Goal: Task Accomplishment & Management: Manage account settings

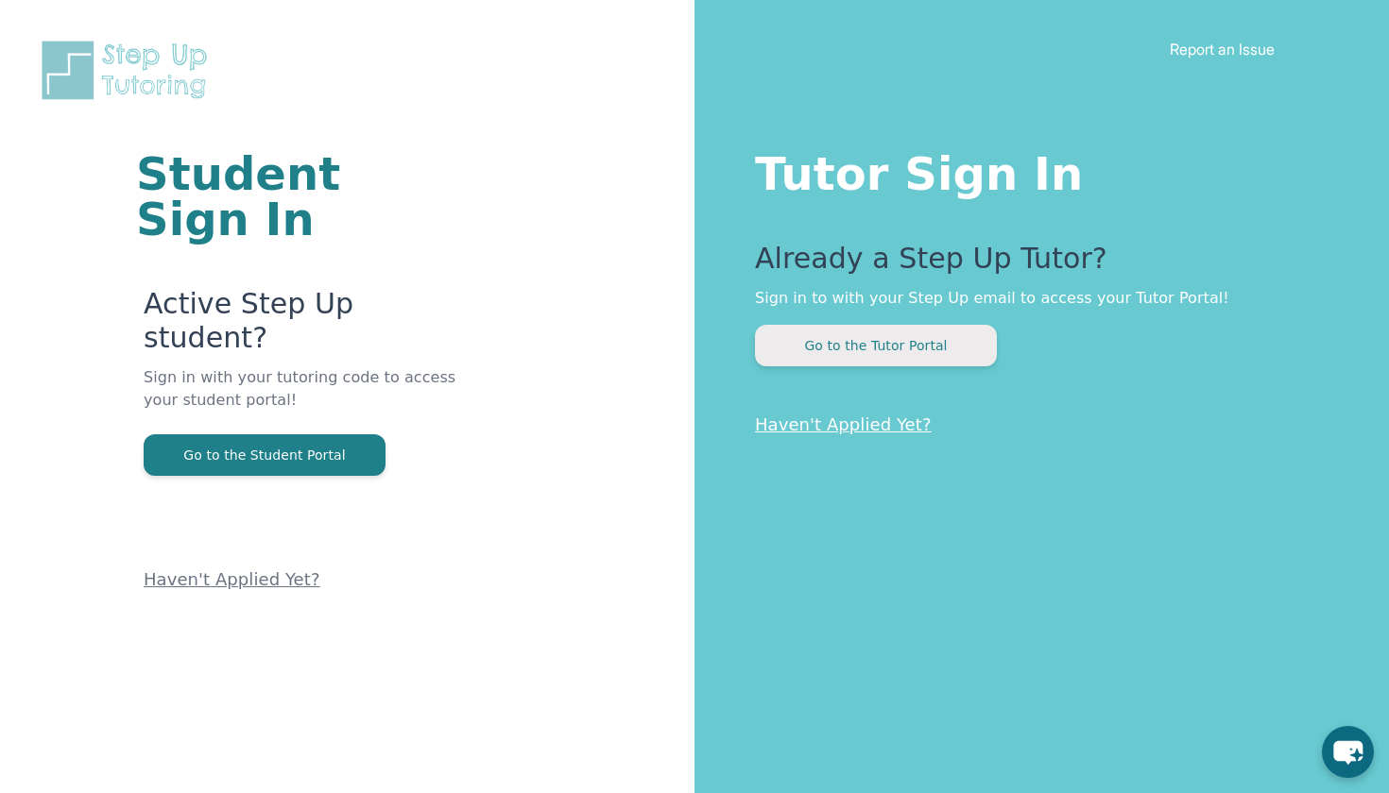
click at [951, 354] on button "Go to the Tutor Portal" at bounding box center [876, 346] width 242 height 42
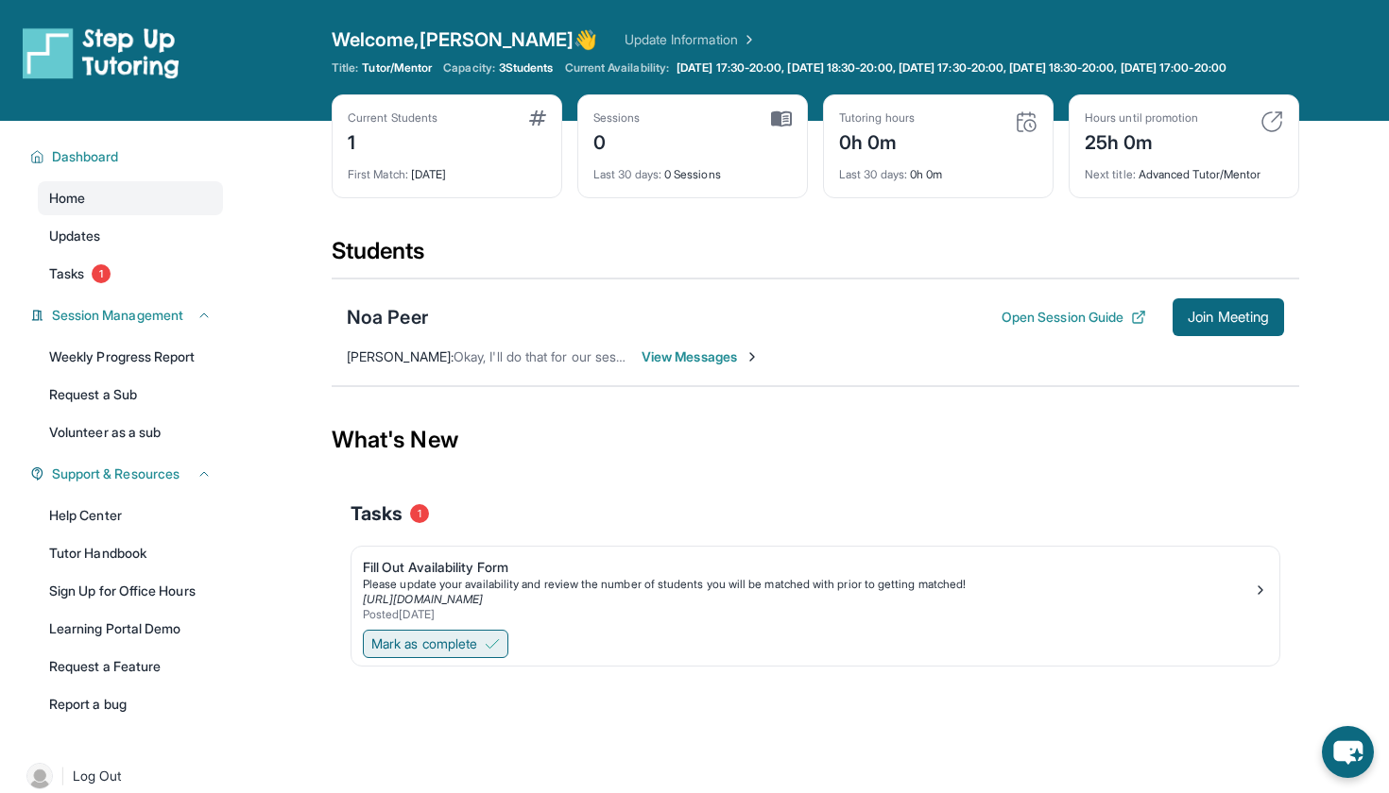
click at [474, 654] on span "Mark as complete" at bounding box center [424, 644] width 106 height 19
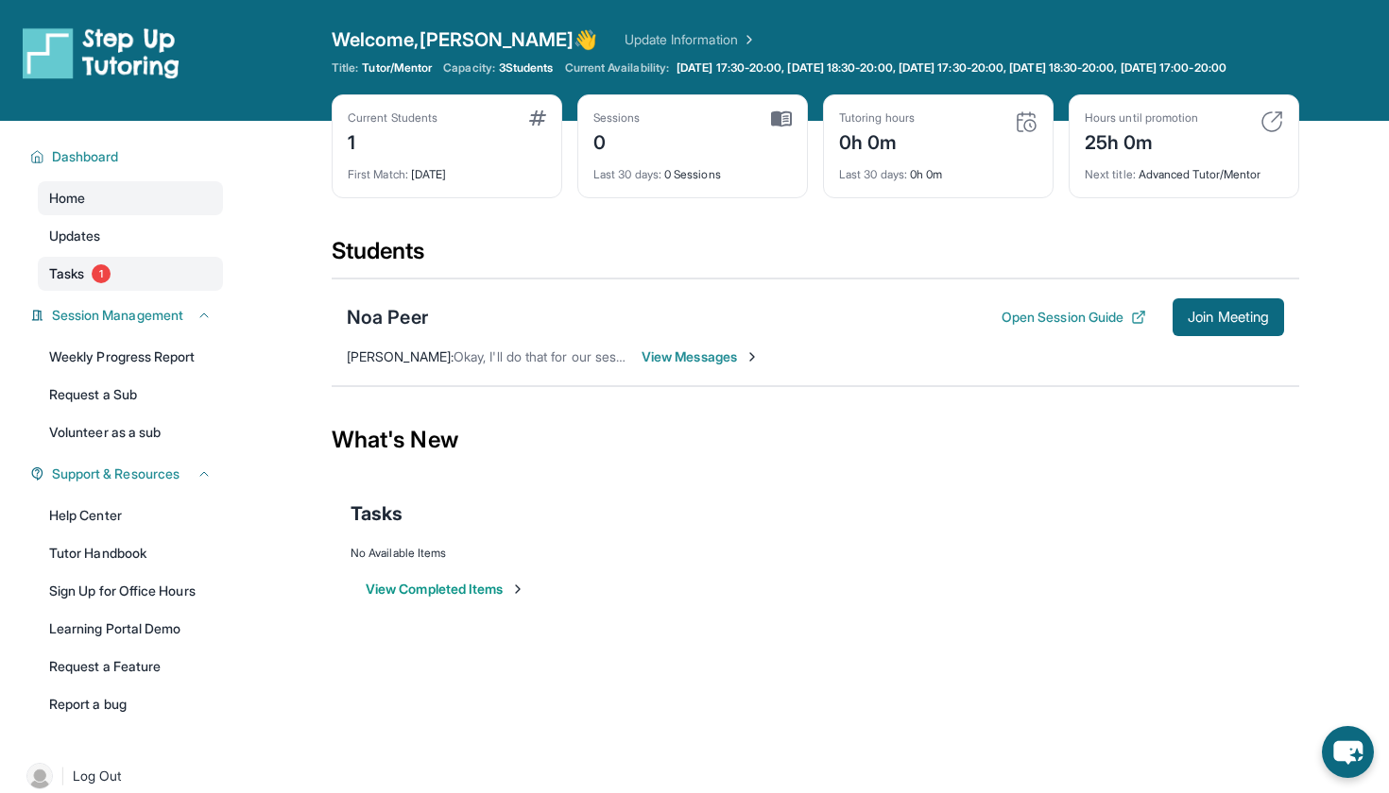
click at [113, 275] on link "Tasks 1" at bounding box center [130, 274] width 185 height 34
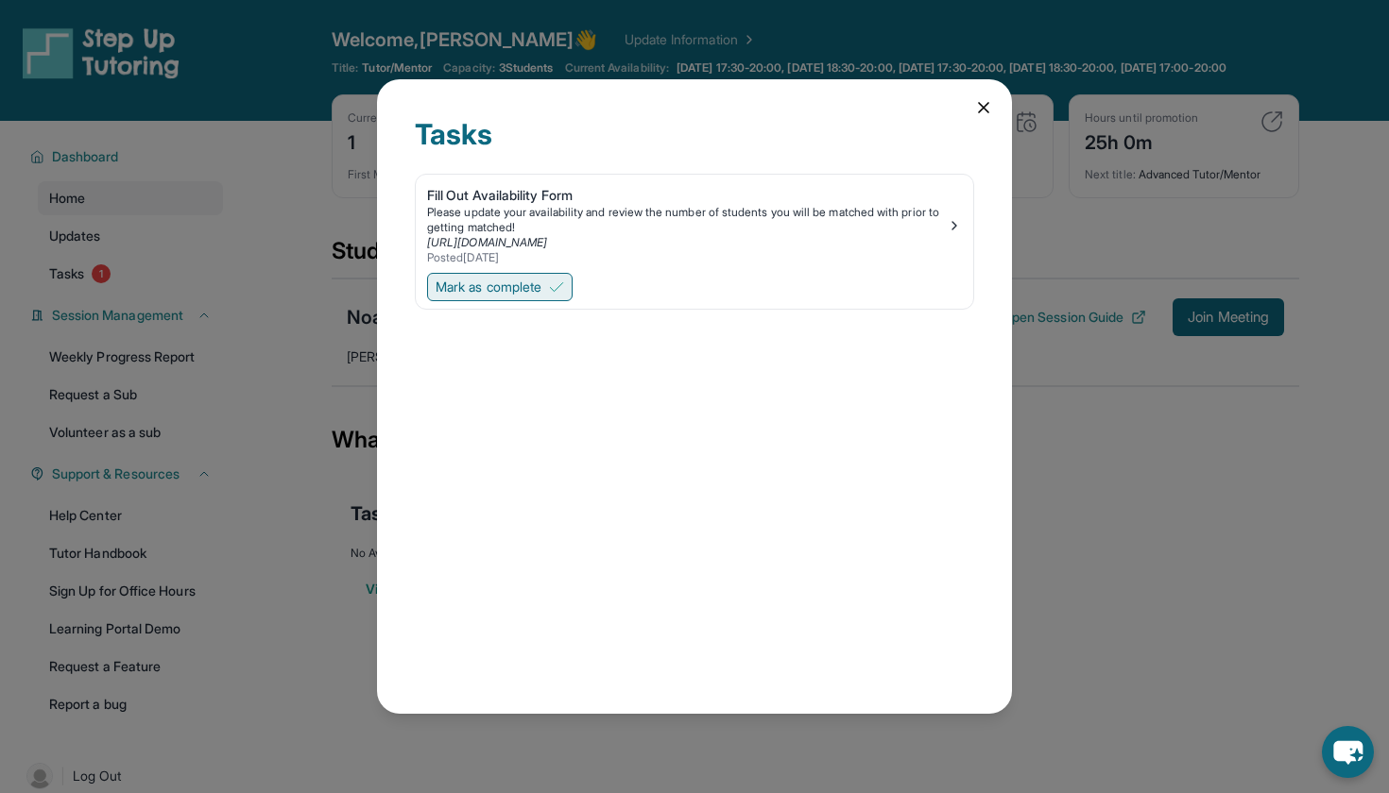
click at [550, 287] on button "Mark as complete" at bounding box center [499, 287] width 145 height 28
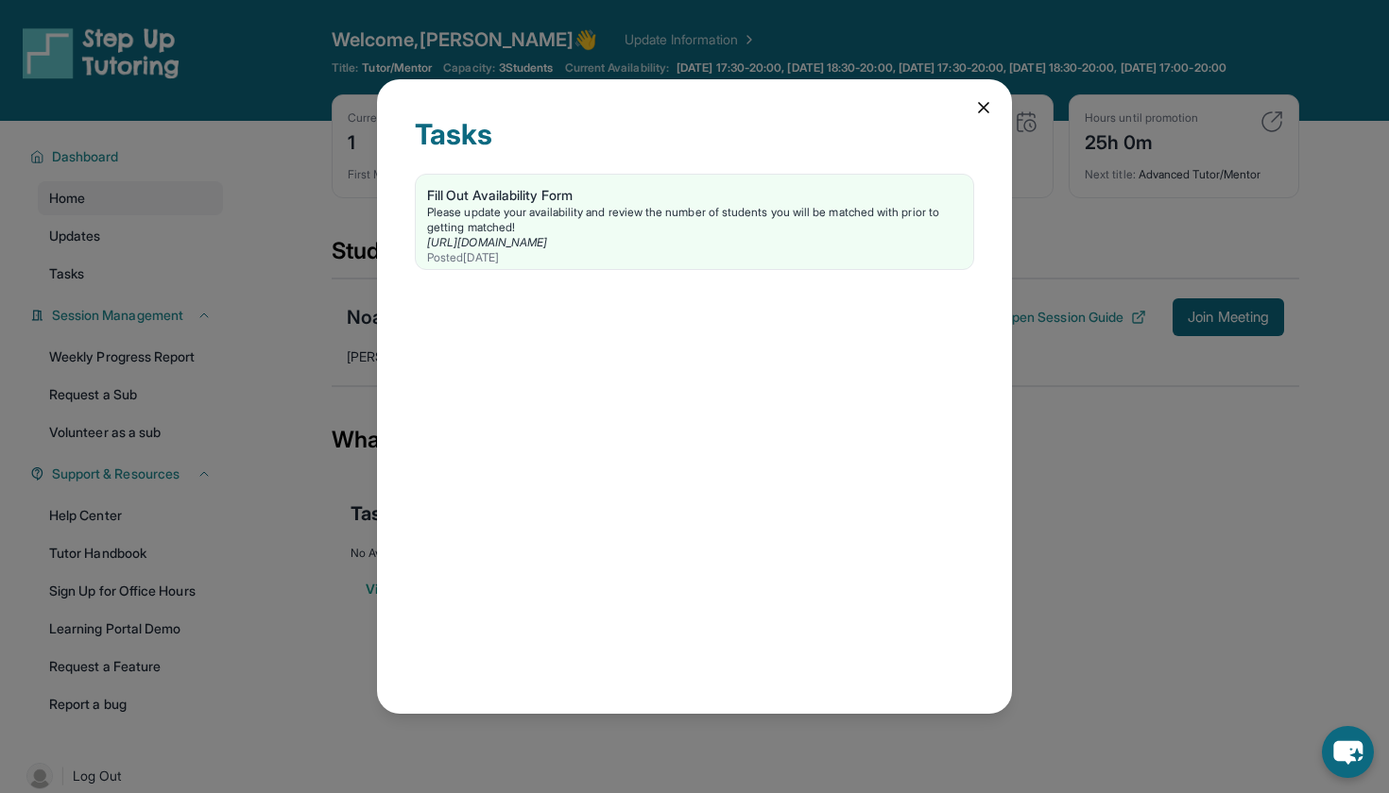
click at [314, 286] on div "Tasks Fill Out Availability Form Please update your availability and review the…" at bounding box center [694, 396] width 1389 height 793
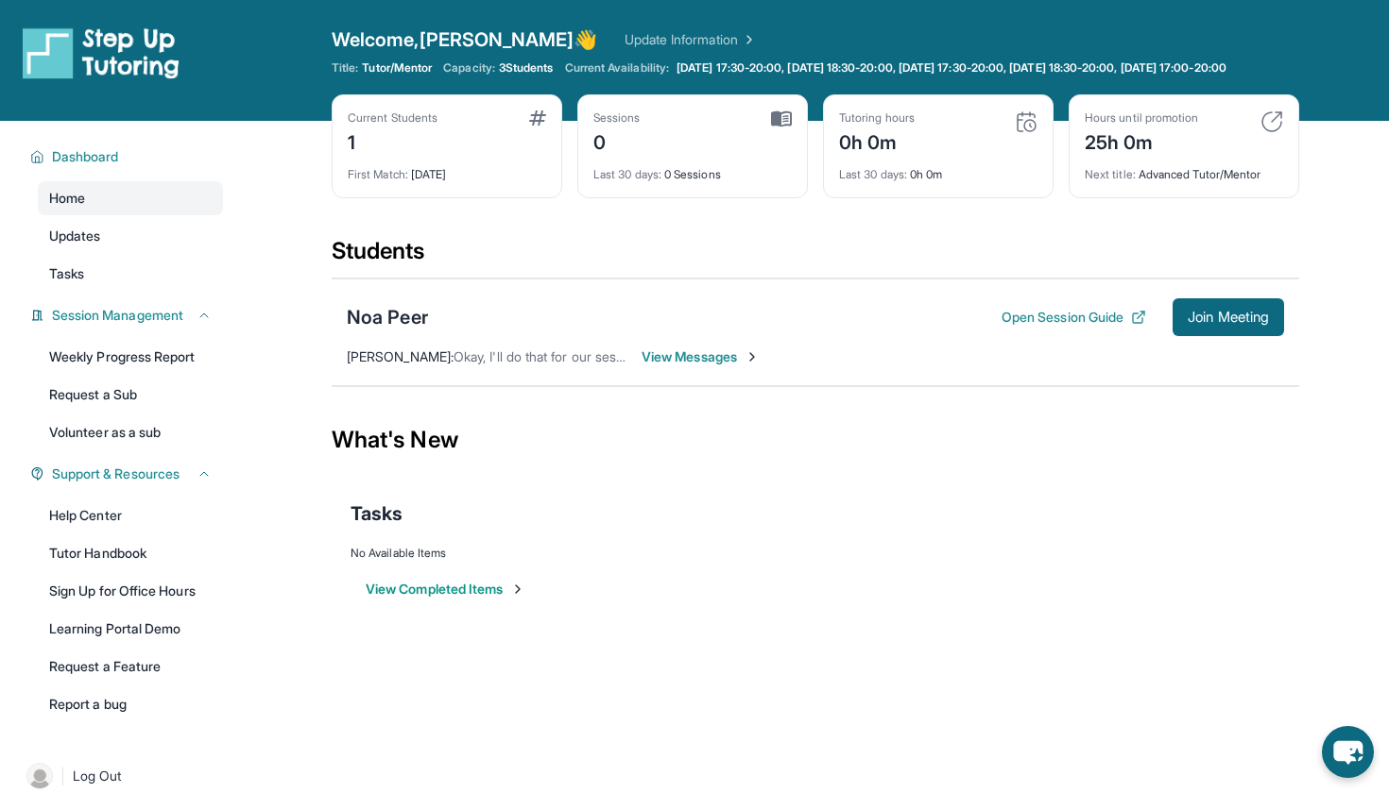
click at [680, 366] on span "View Messages" at bounding box center [700, 357] width 118 height 19
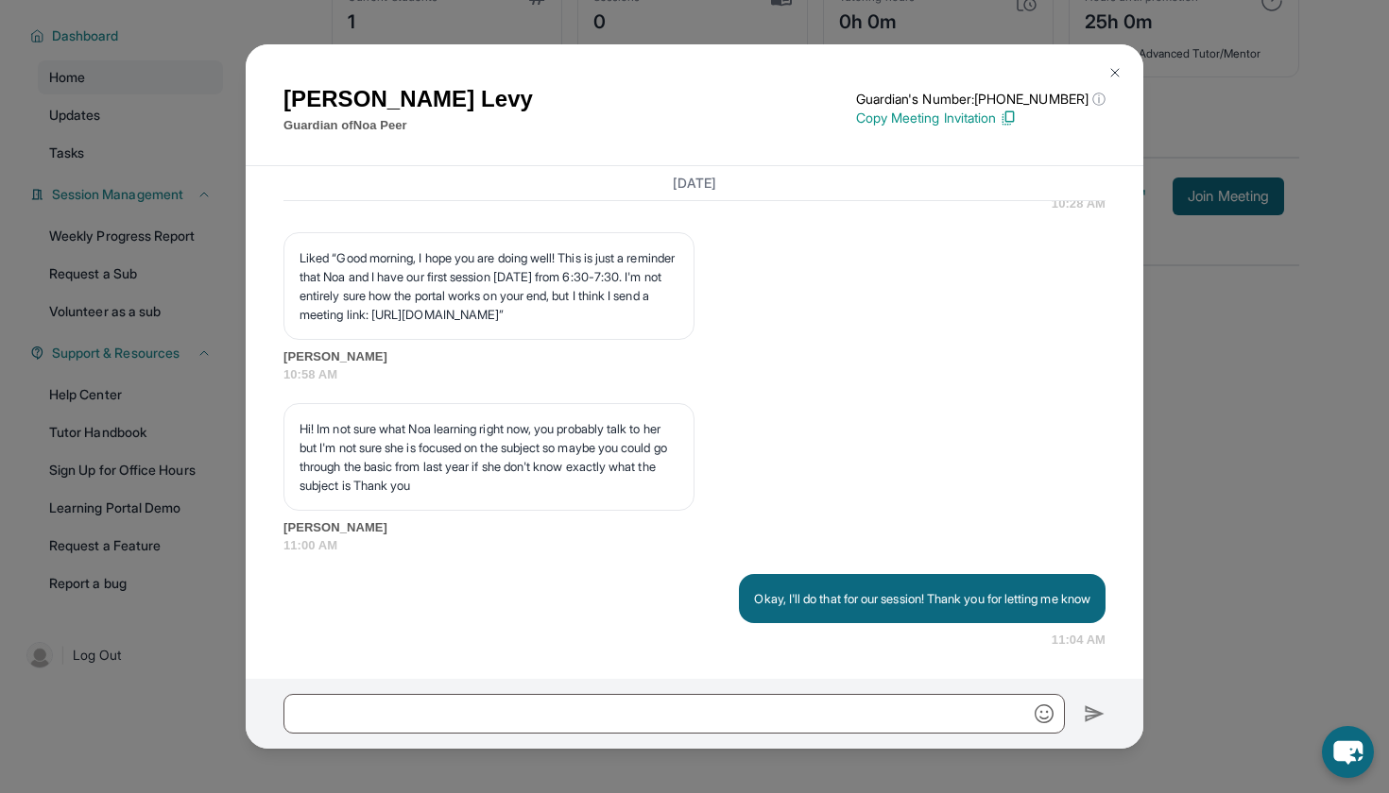
scroll to position [136, 0]
click at [1108, 63] on button at bounding box center [1115, 73] width 38 height 38
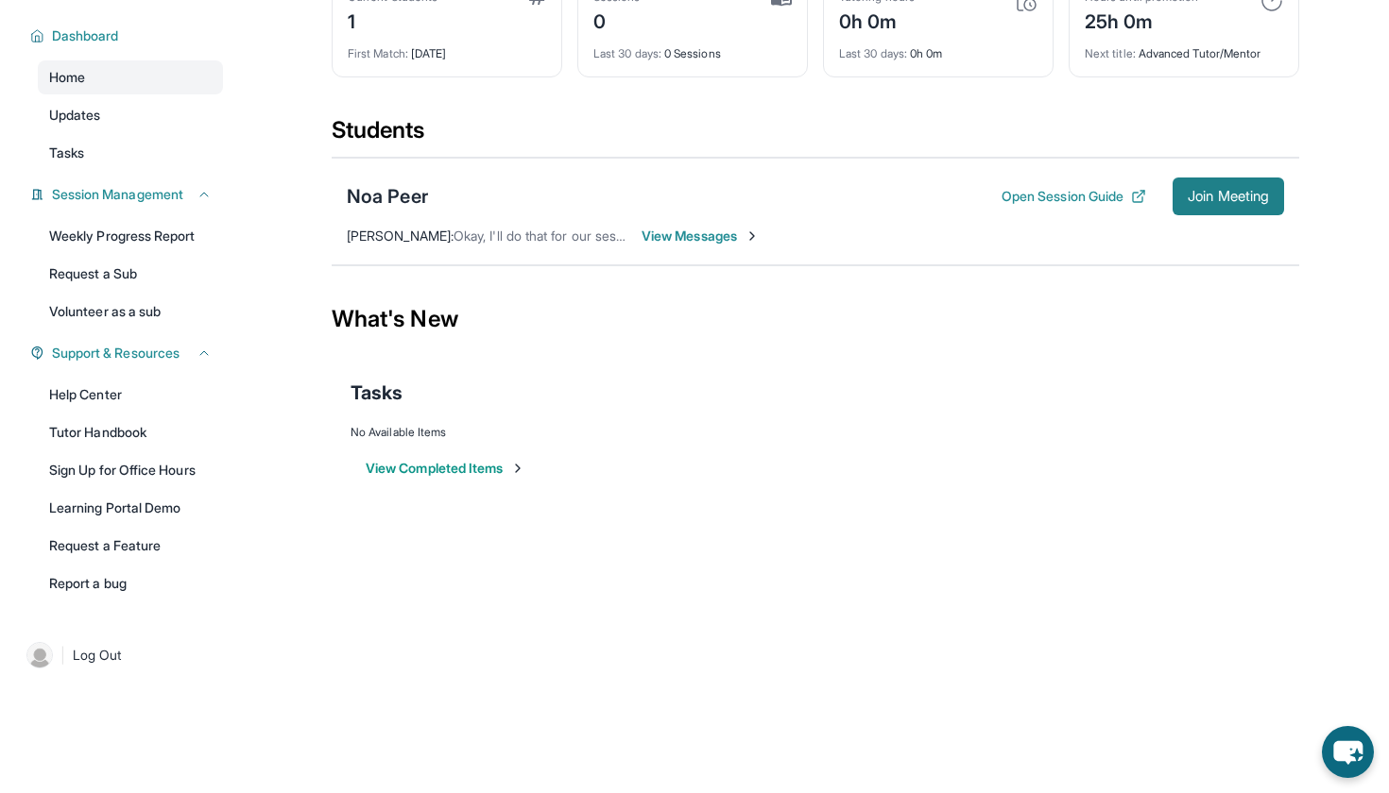
click at [1224, 202] on span "Join Meeting" at bounding box center [1227, 196] width 81 height 11
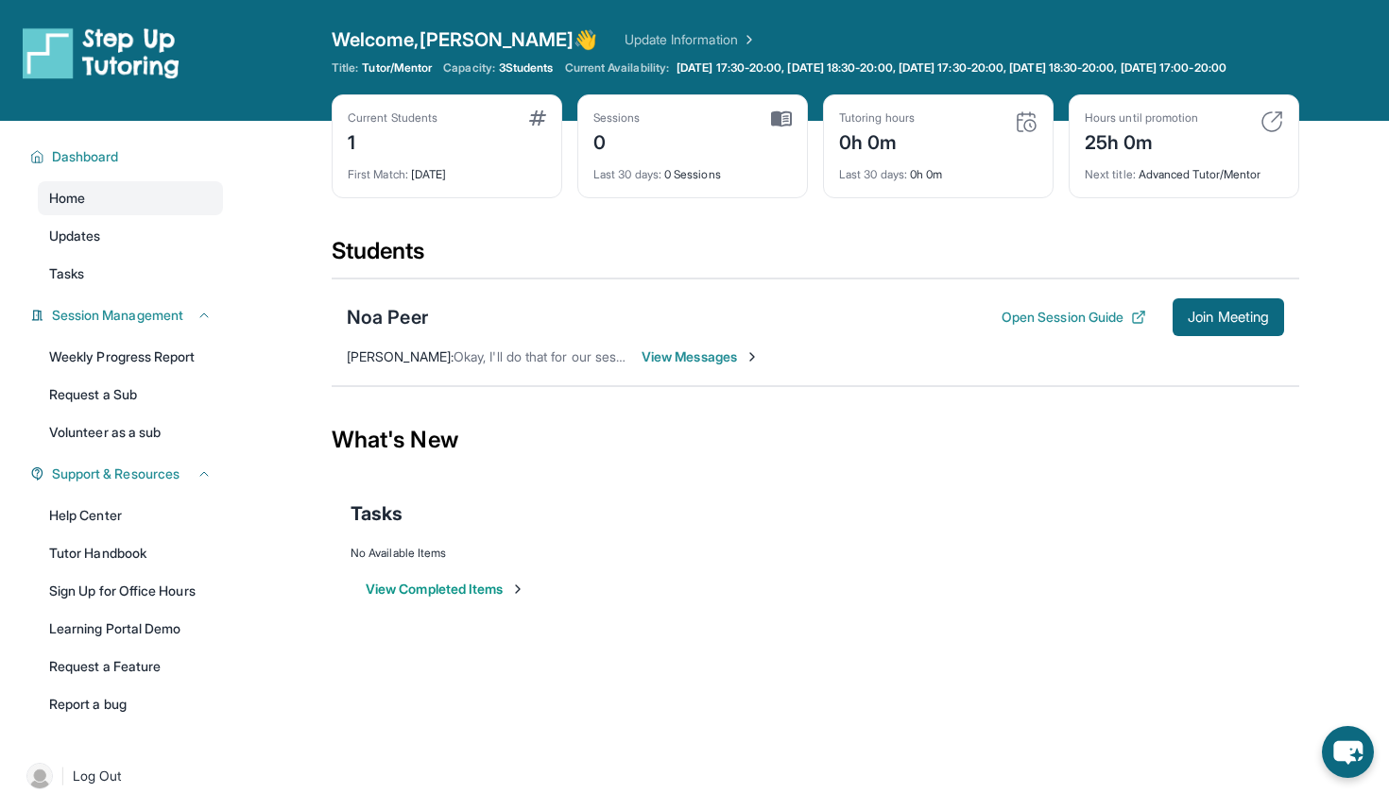
scroll to position [0, 0]
click at [1028, 327] on button "Open Session Guide" at bounding box center [1073, 317] width 145 height 19
click at [718, 365] on span "View Messages" at bounding box center [700, 357] width 118 height 19
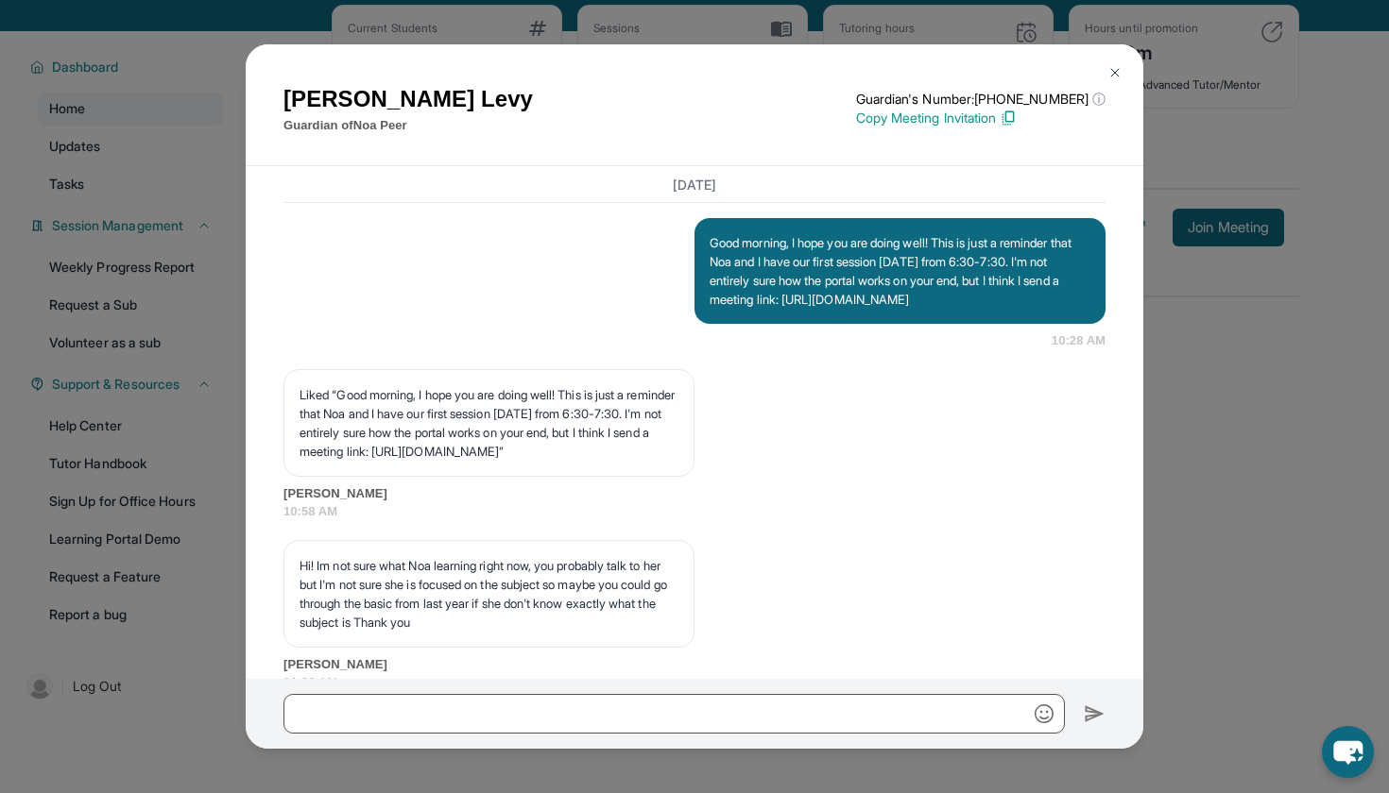
scroll to position [1914, 0]
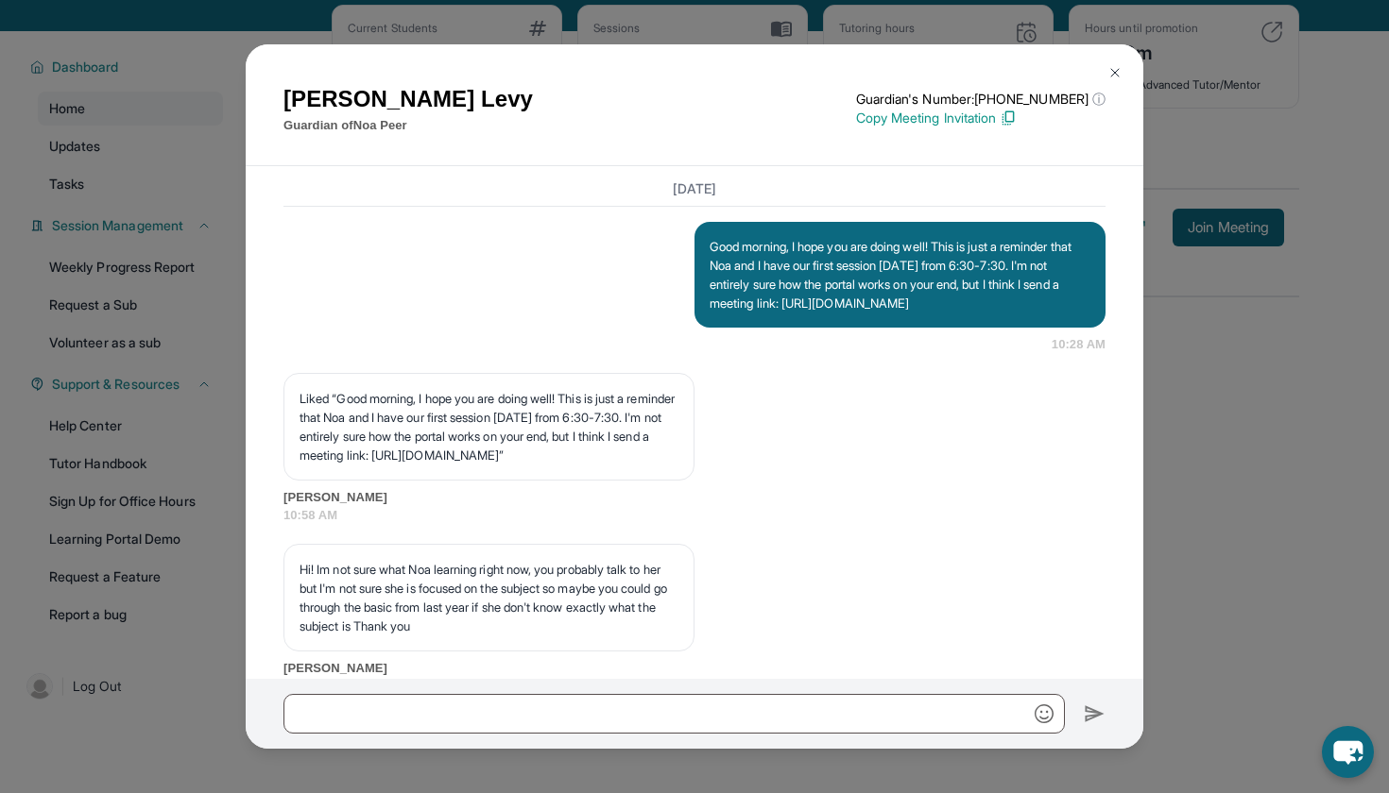
click at [1101, 63] on button at bounding box center [1115, 73] width 38 height 38
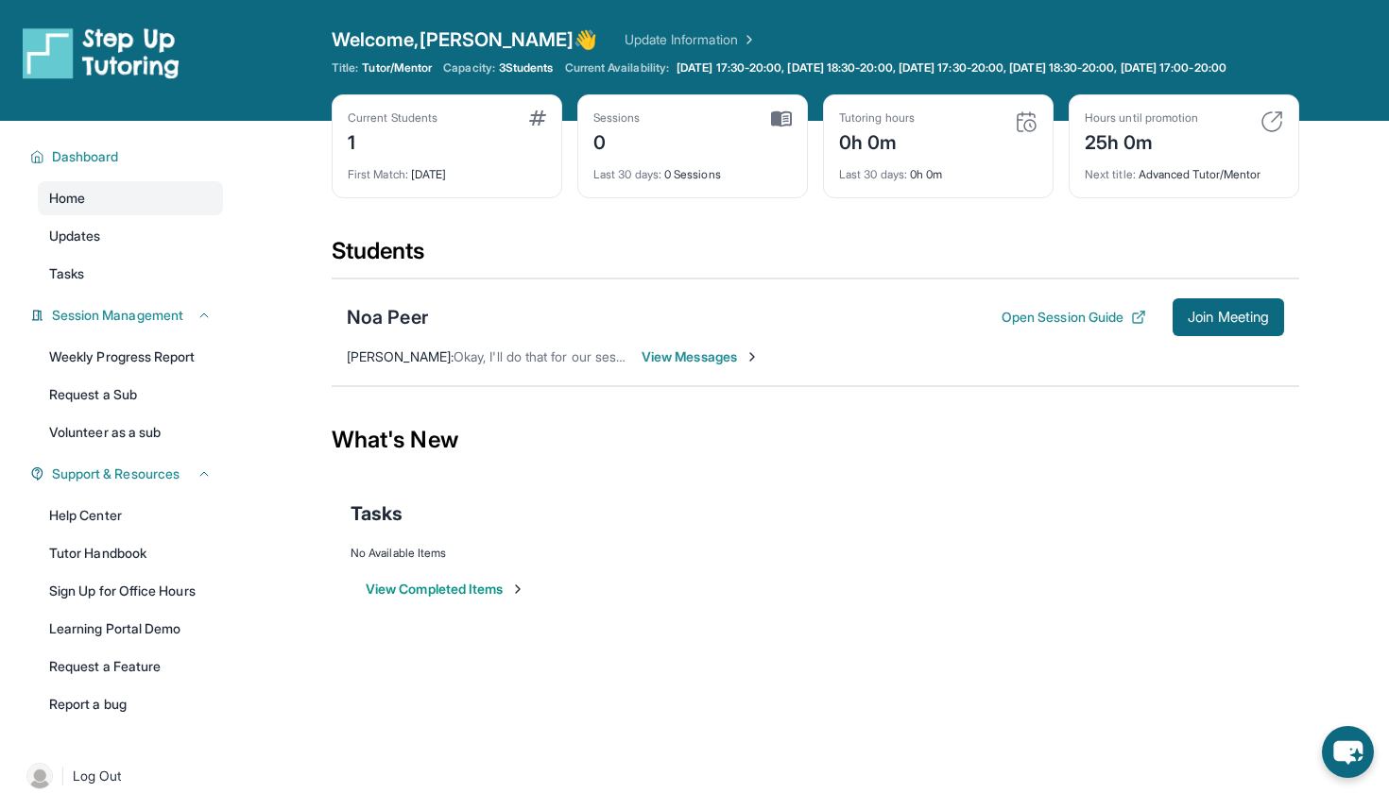
scroll to position [0, 0]
click at [715, 366] on span "View Messages" at bounding box center [700, 357] width 118 height 19
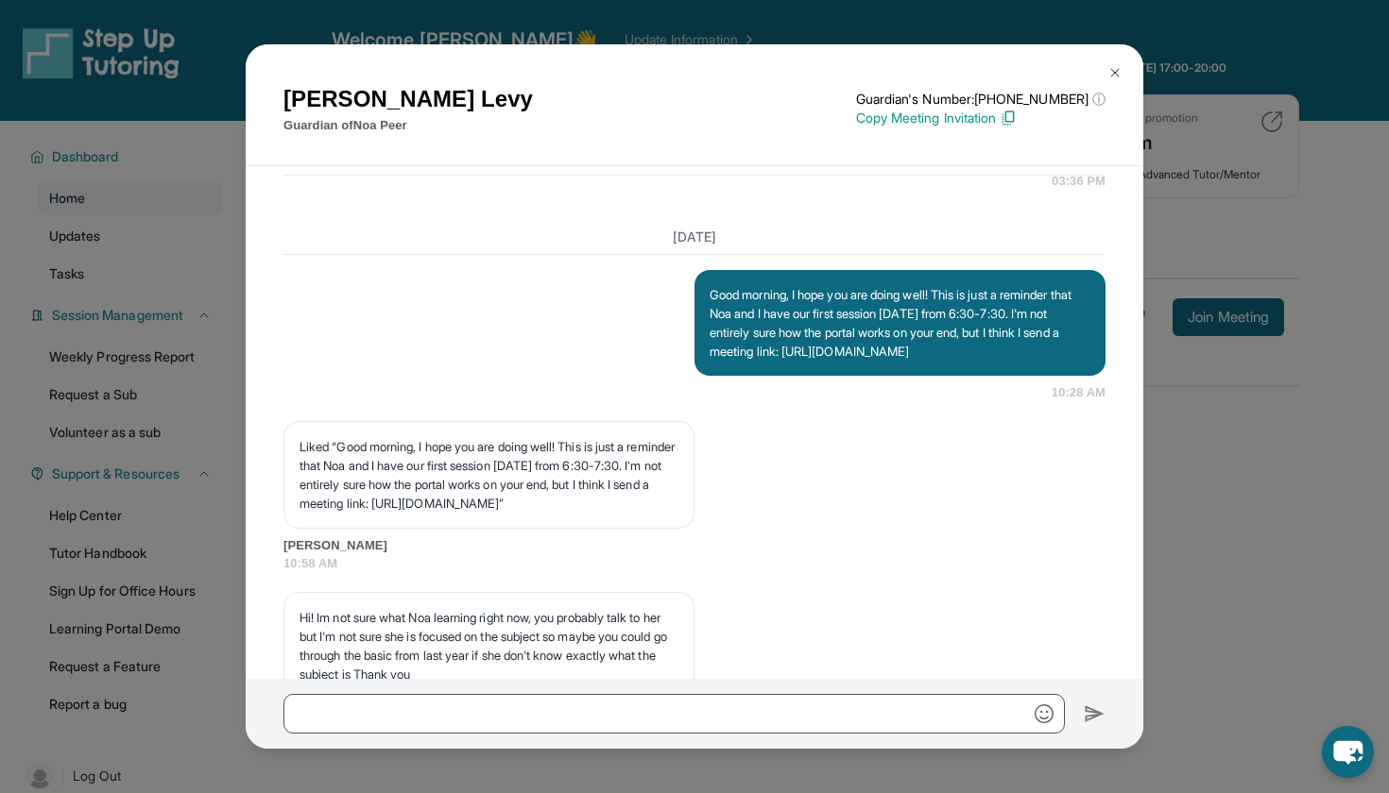
scroll to position [2136, 0]
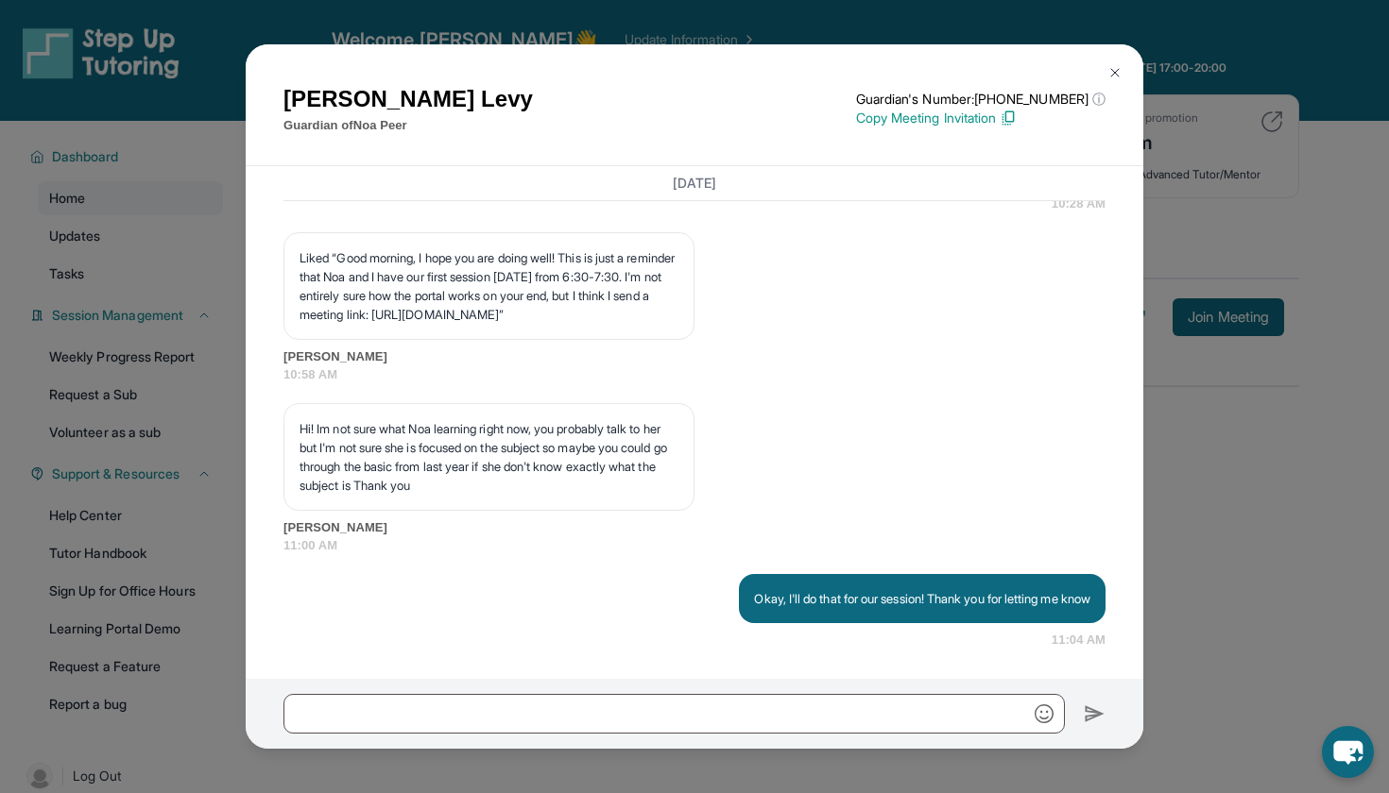
click at [1244, 192] on div "[PERSON_NAME] Guardian of Noa Peer Guardian's Number: [PHONE_NUMBER] ⓘ This isn…" at bounding box center [694, 396] width 1389 height 793
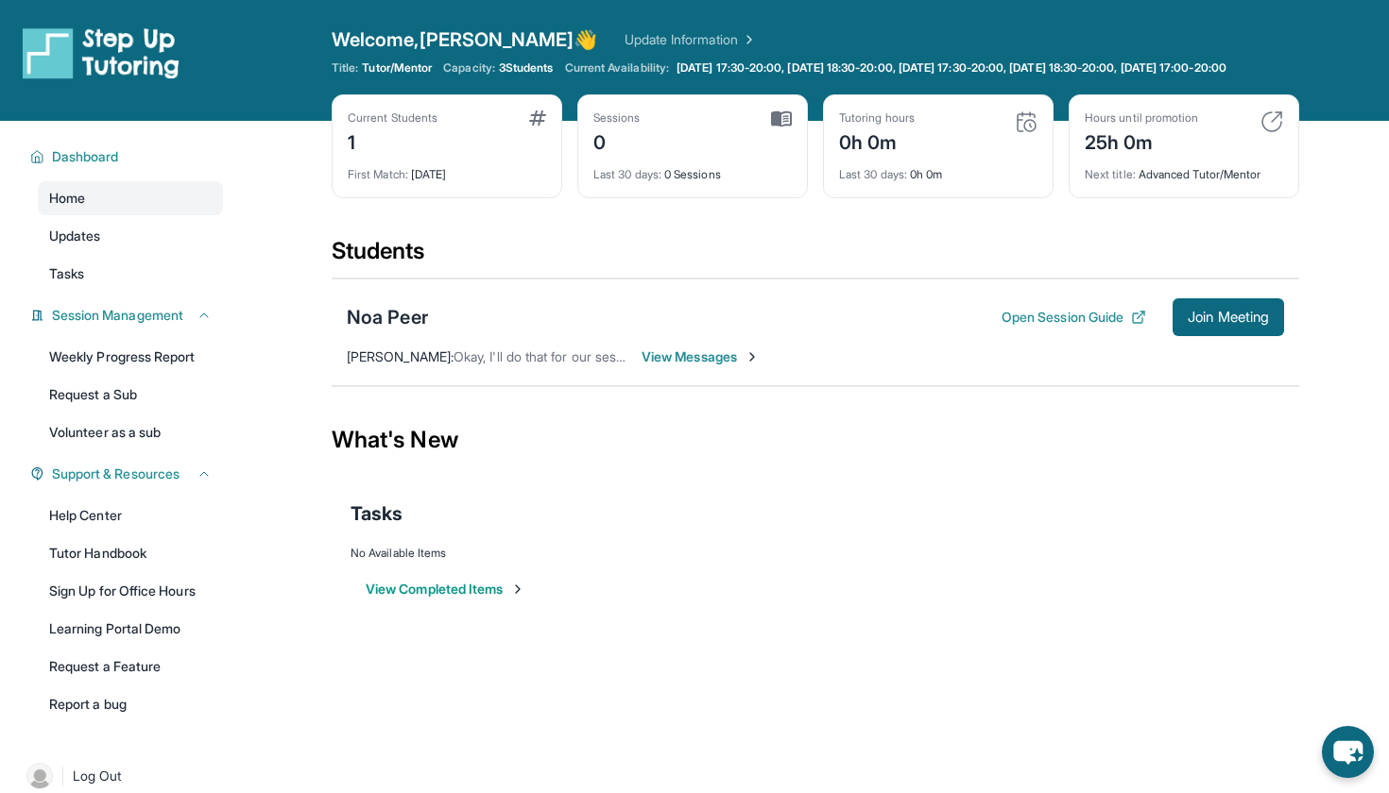
click at [699, 366] on span "View Messages" at bounding box center [700, 357] width 118 height 19
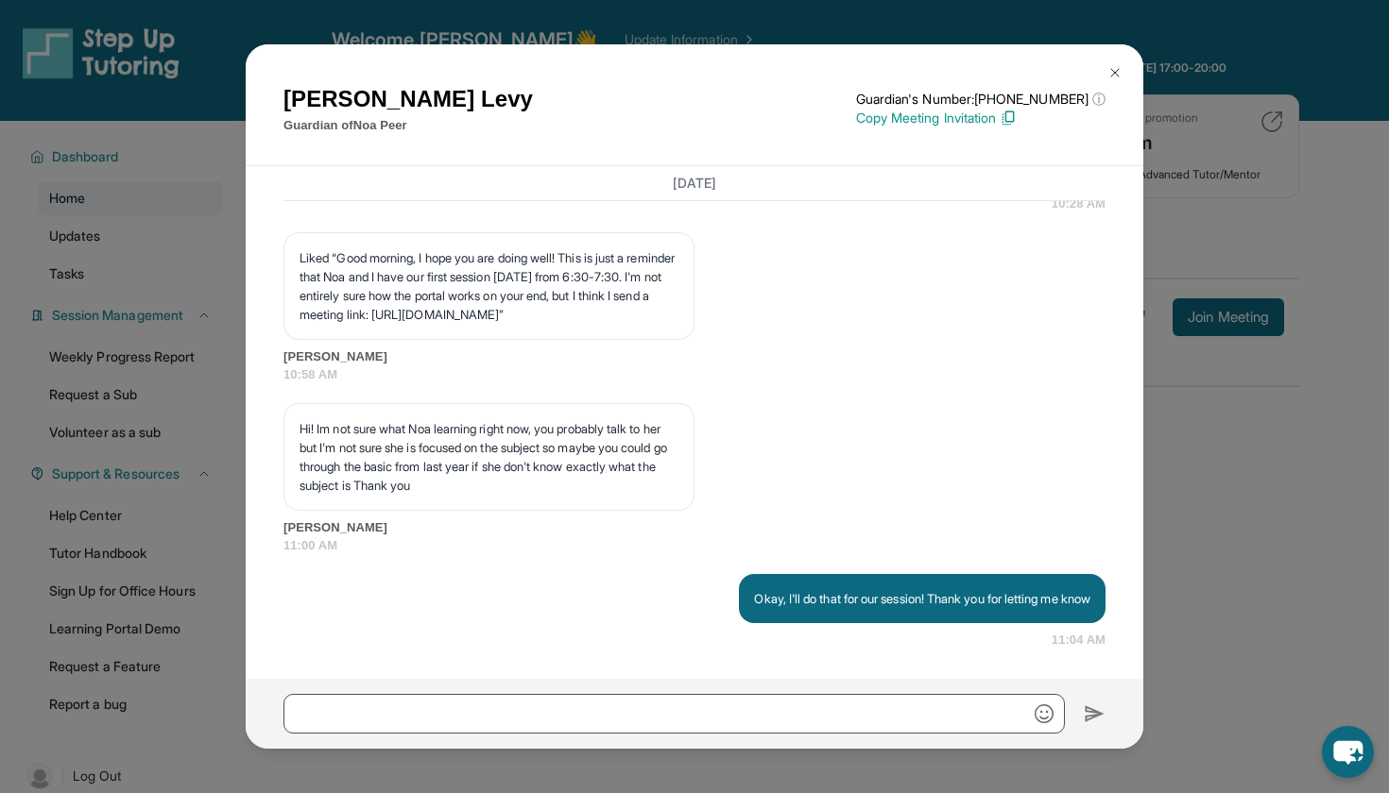
click at [1284, 183] on div "[PERSON_NAME] Guardian of Noa Peer Guardian's Number: [PHONE_NUMBER] ⓘ This isn…" at bounding box center [694, 396] width 1389 height 793
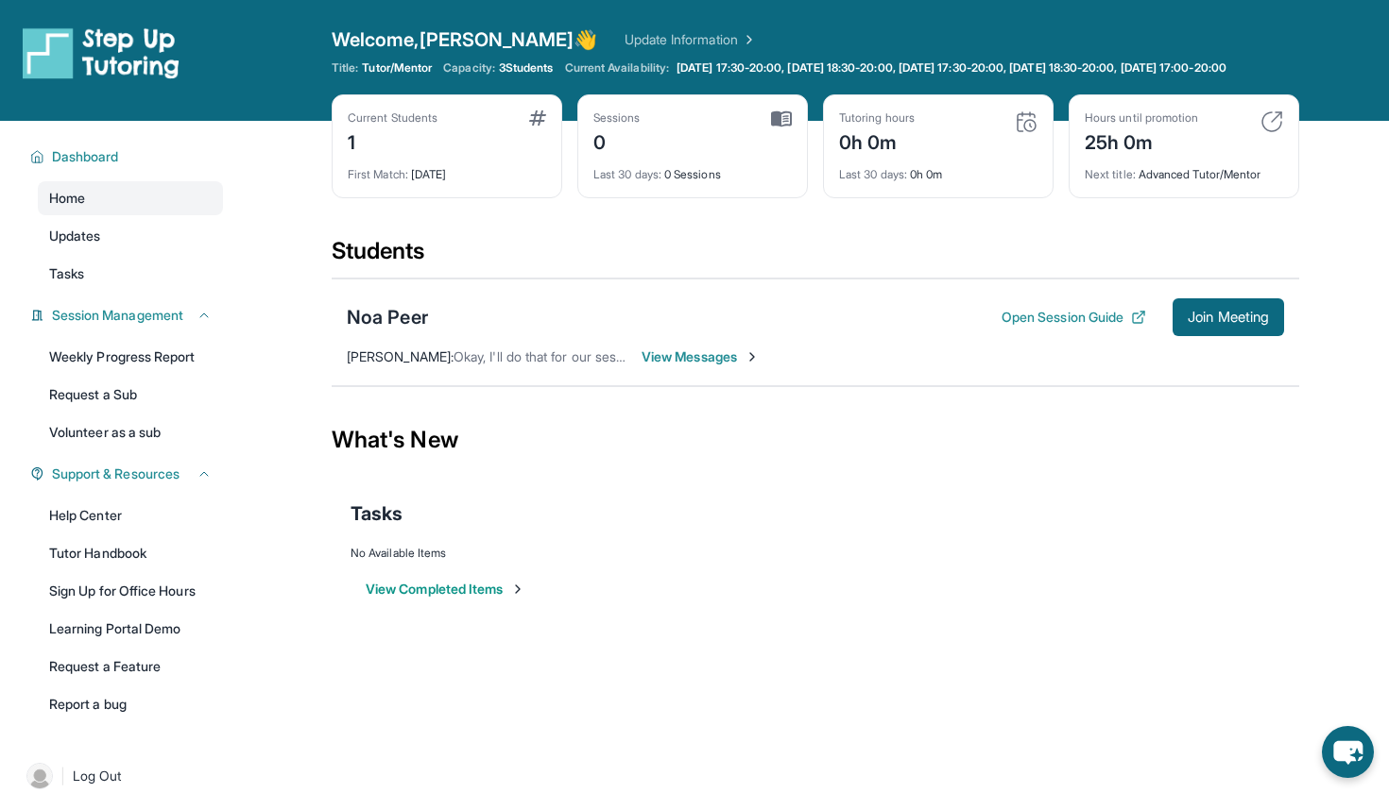
click at [474, 128] on div "Current Students 1" at bounding box center [447, 133] width 198 height 45
click at [728, 366] on span "View Messages" at bounding box center [700, 357] width 118 height 19
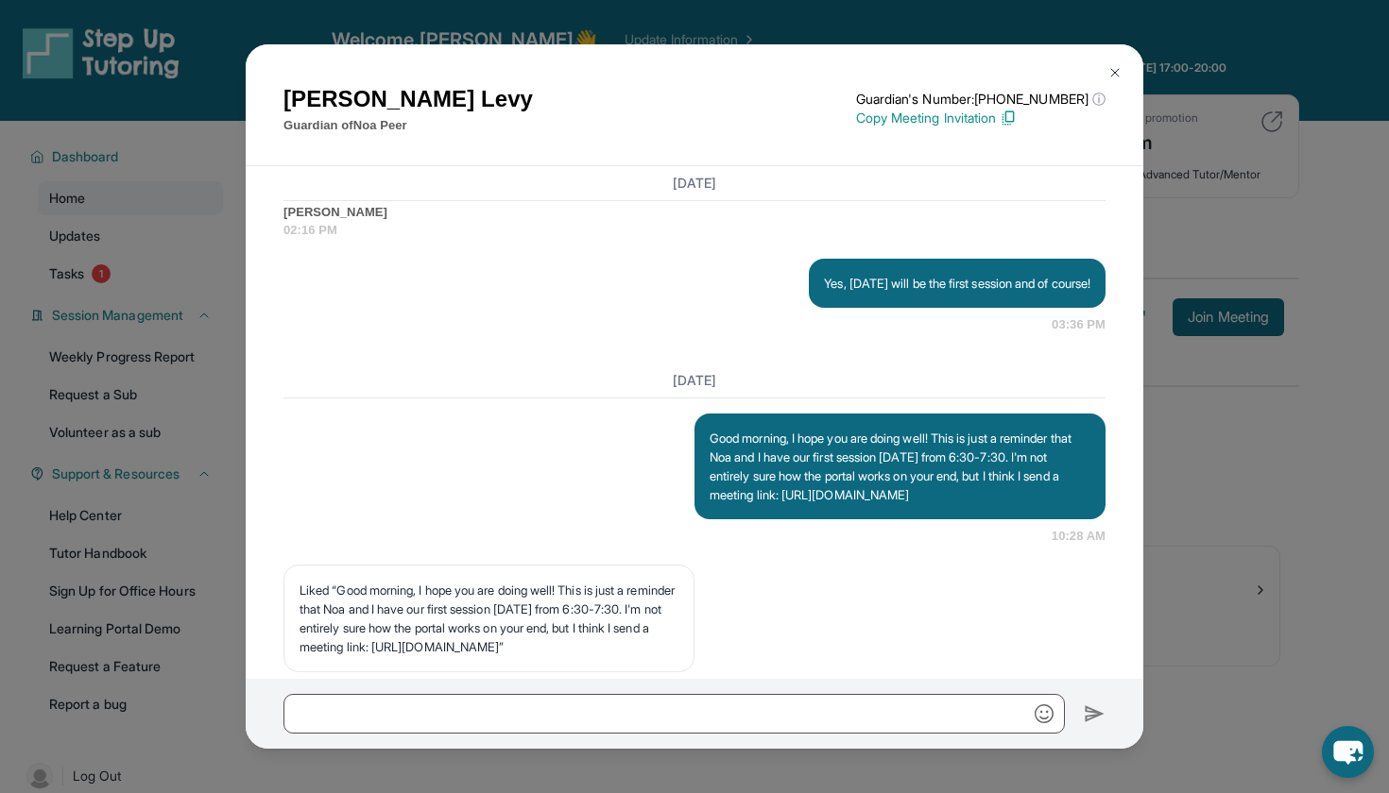
scroll to position [1594, 0]
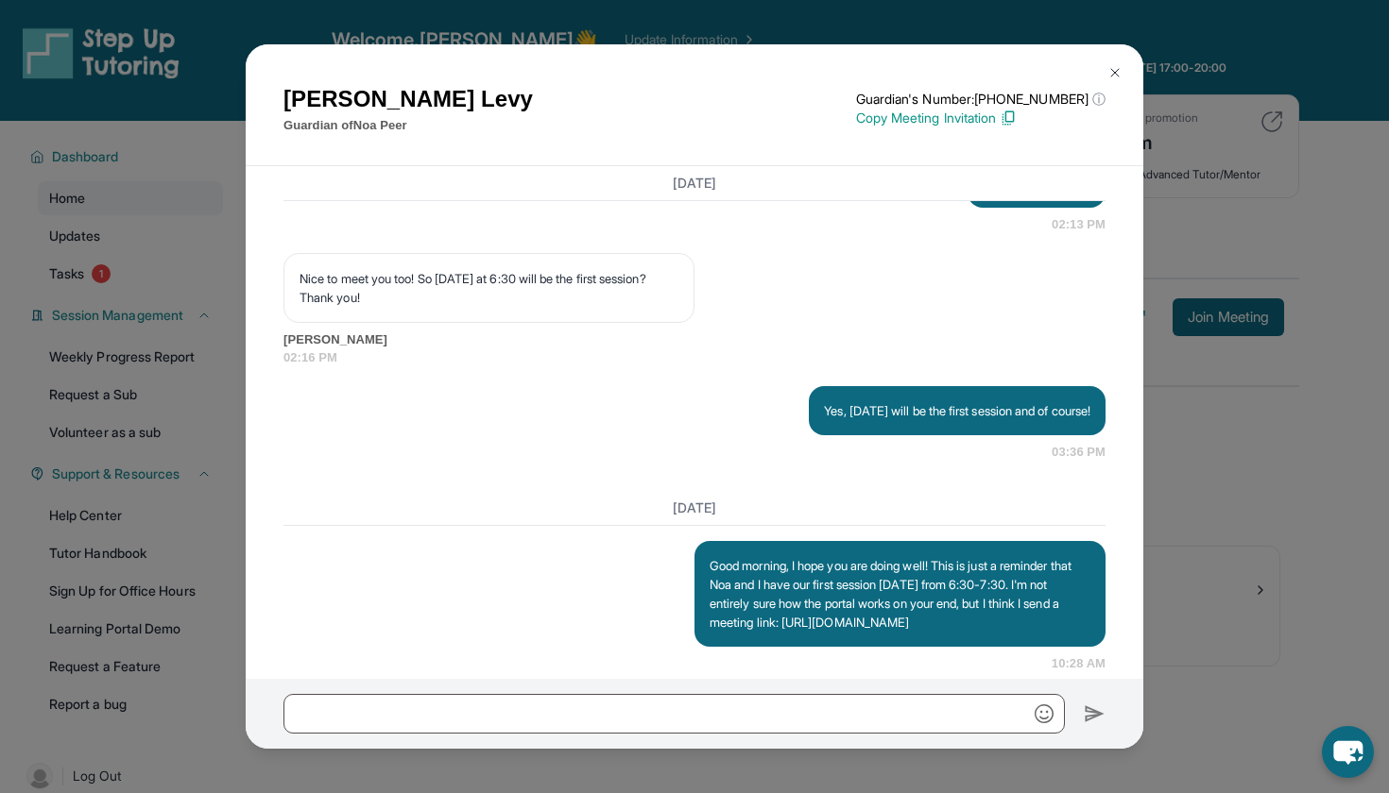
click at [1103, 71] on button at bounding box center [1115, 73] width 38 height 38
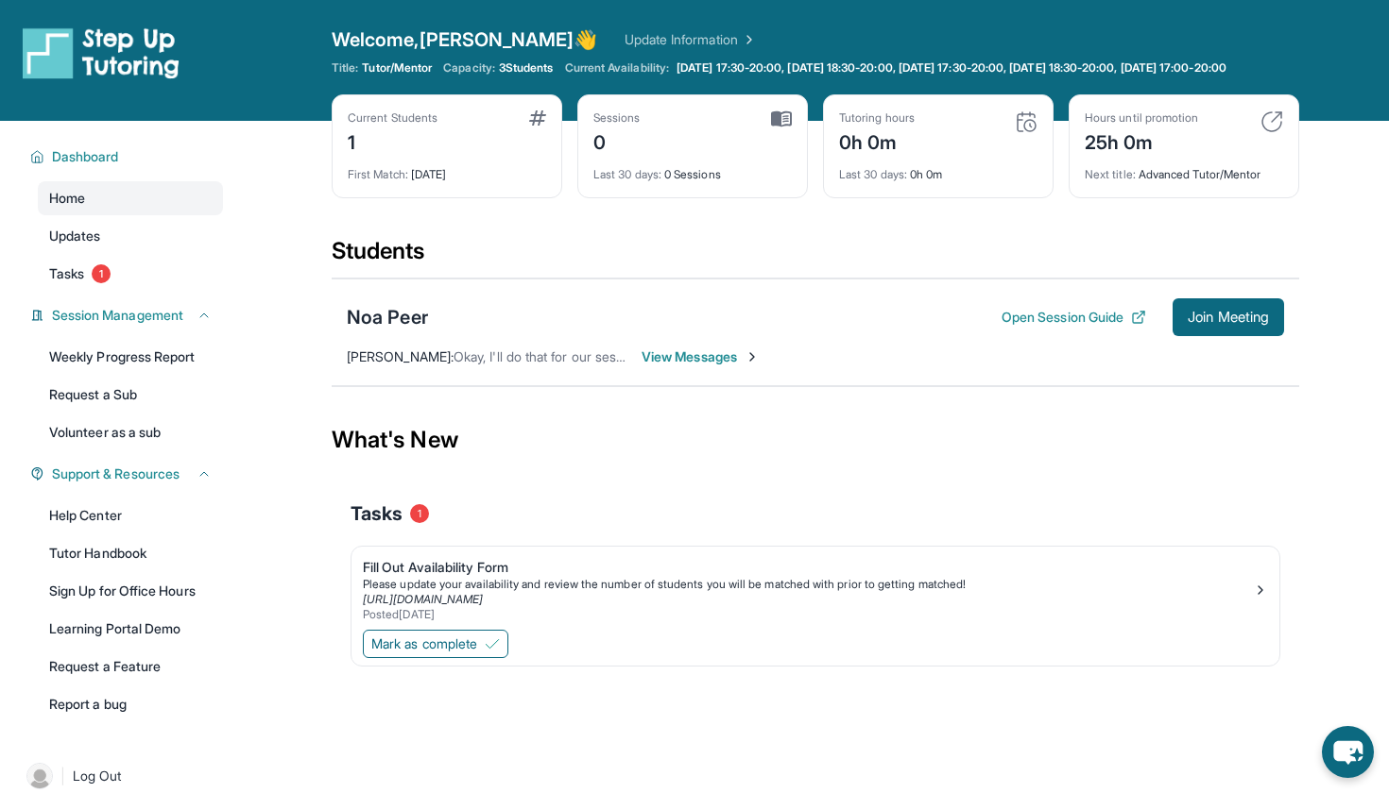
scroll to position [0, 0]
click at [722, 382] on div "Noa Peer Open Session Guide Join Meeting [PERSON_NAME] : Okay, I'll do that for…" at bounding box center [815, 333] width 967 height 108
click at [722, 366] on span "View Messages" at bounding box center [700, 357] width 118 height 19
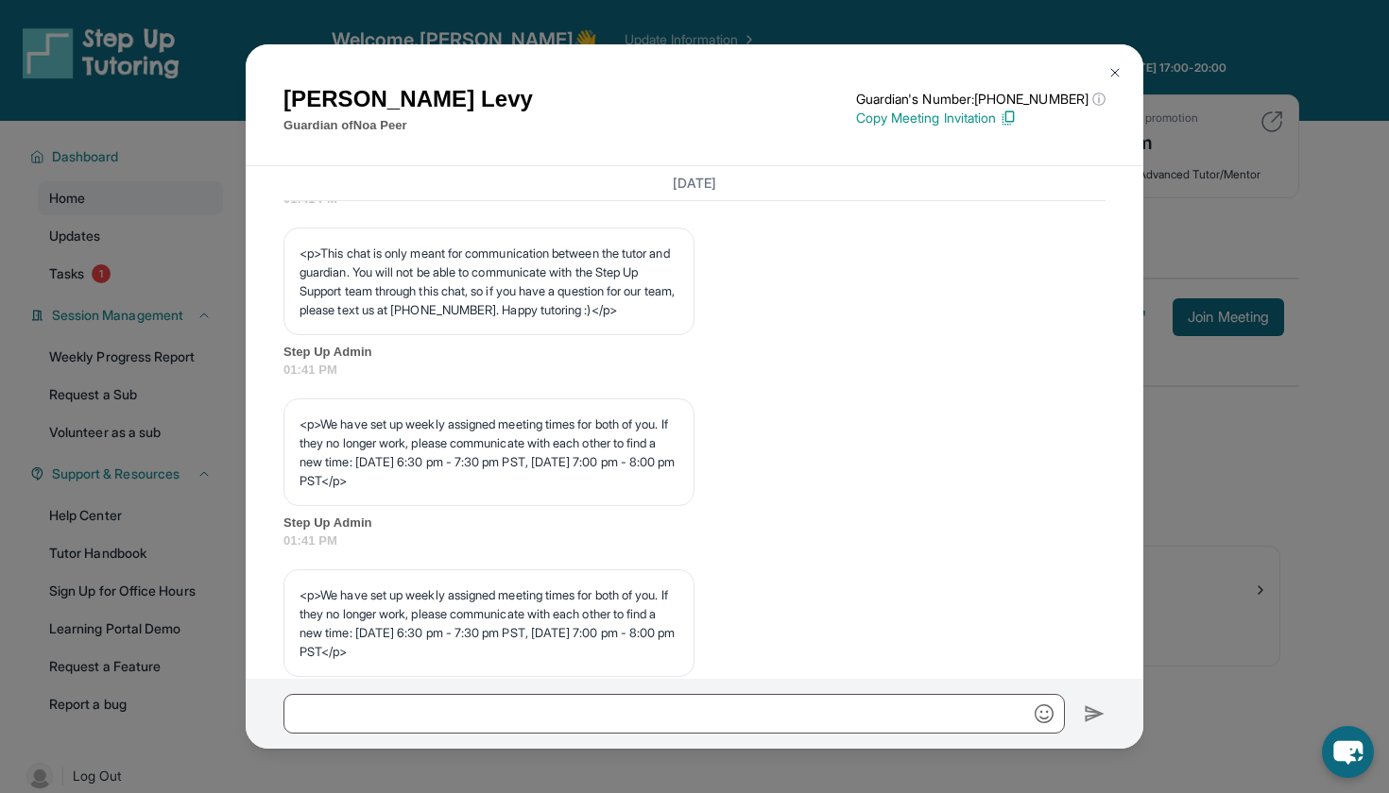
scroll to position [672, 0]
click at [1109, 69] on img at bounding box center [1114, 72] width 15 height 15
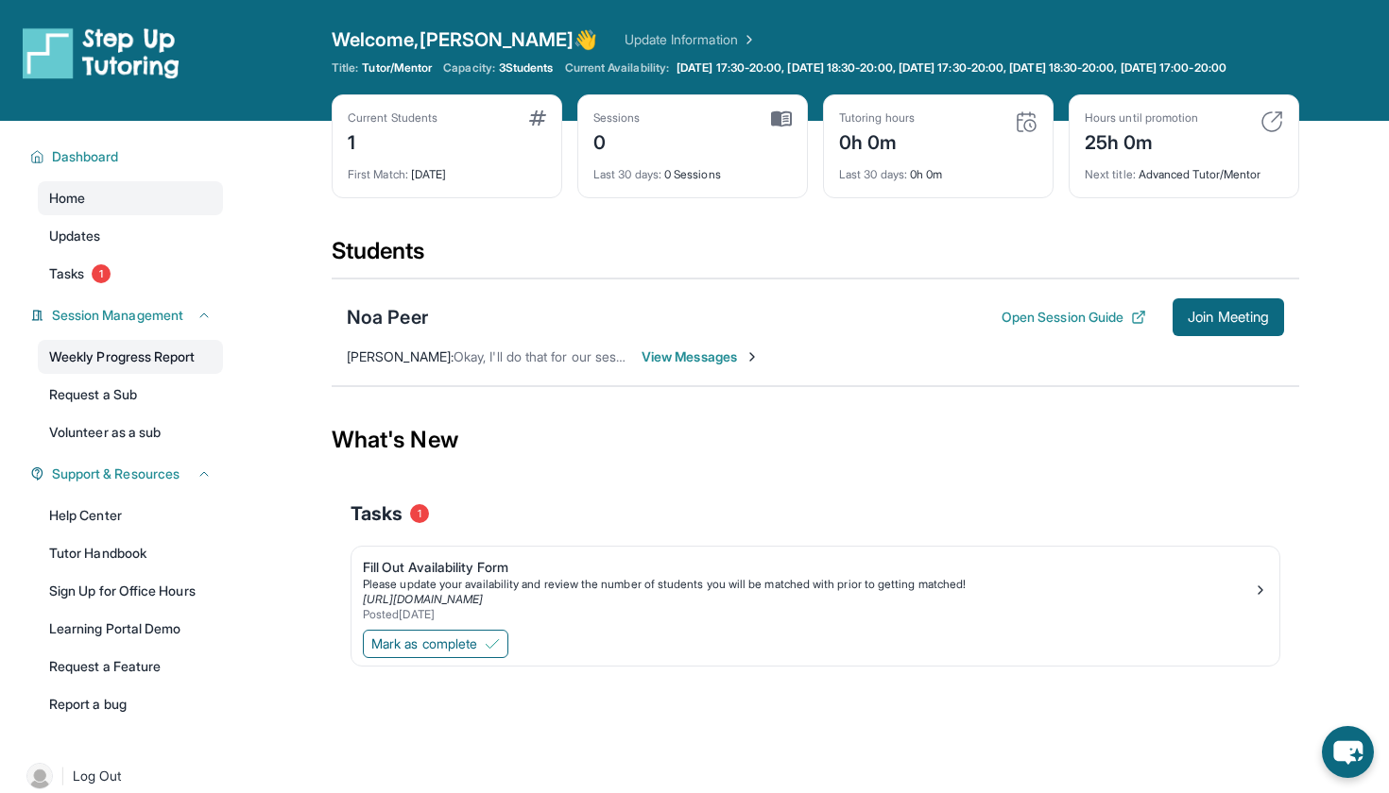
click at [196, 368] on link "Weekly Progress Report" at bounding box center [130, 357] width 185 height 34
click at [782, 128] on img at bounding box center [781, 119] width 21 height 17
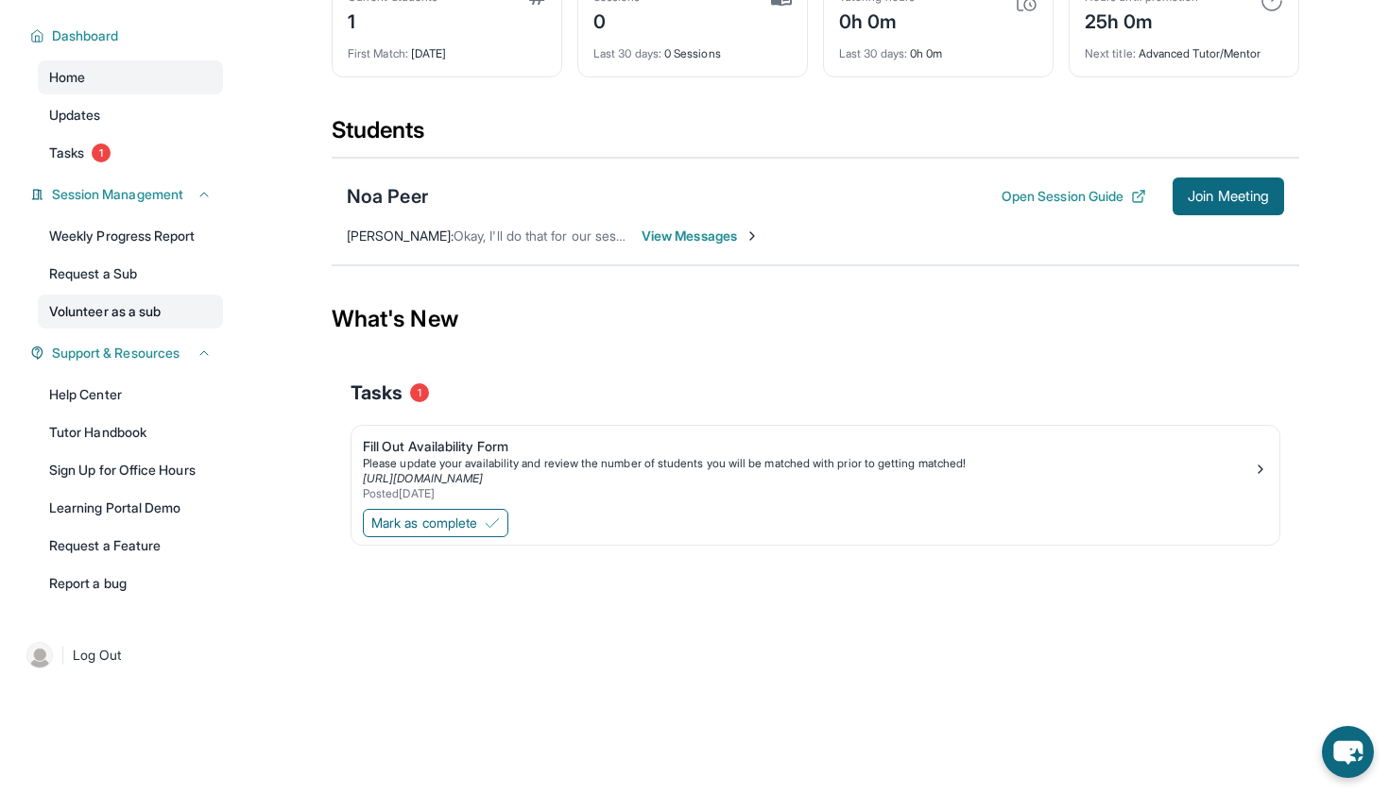
scroll to position [127, 0]
click at [159, 450] on link "Tutor Handbook" at bounding box center [130, 433] width 185 height 34
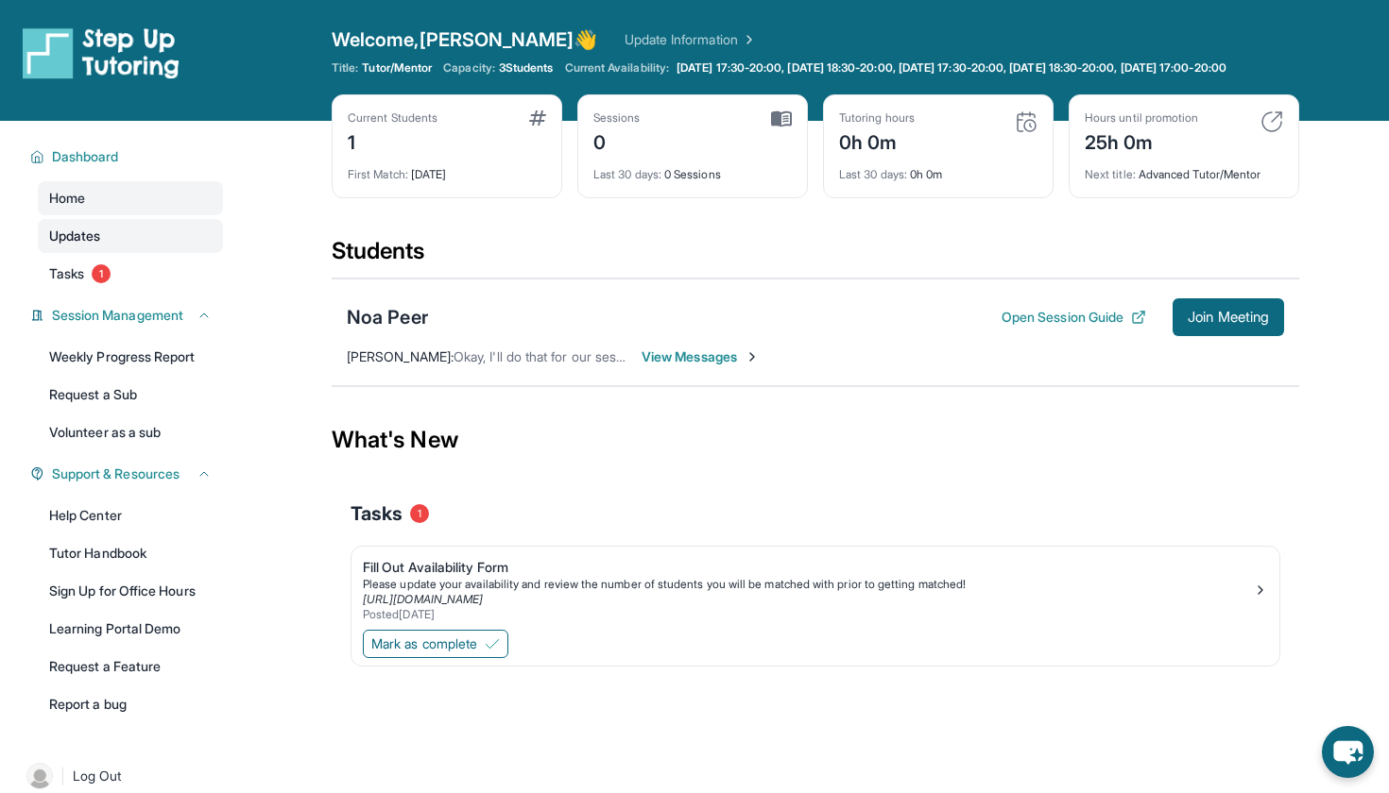
scroll to position [0, 0]
click at [82, 283] on span "Tasks" at bounding box center [66, 273] width 35 height 19
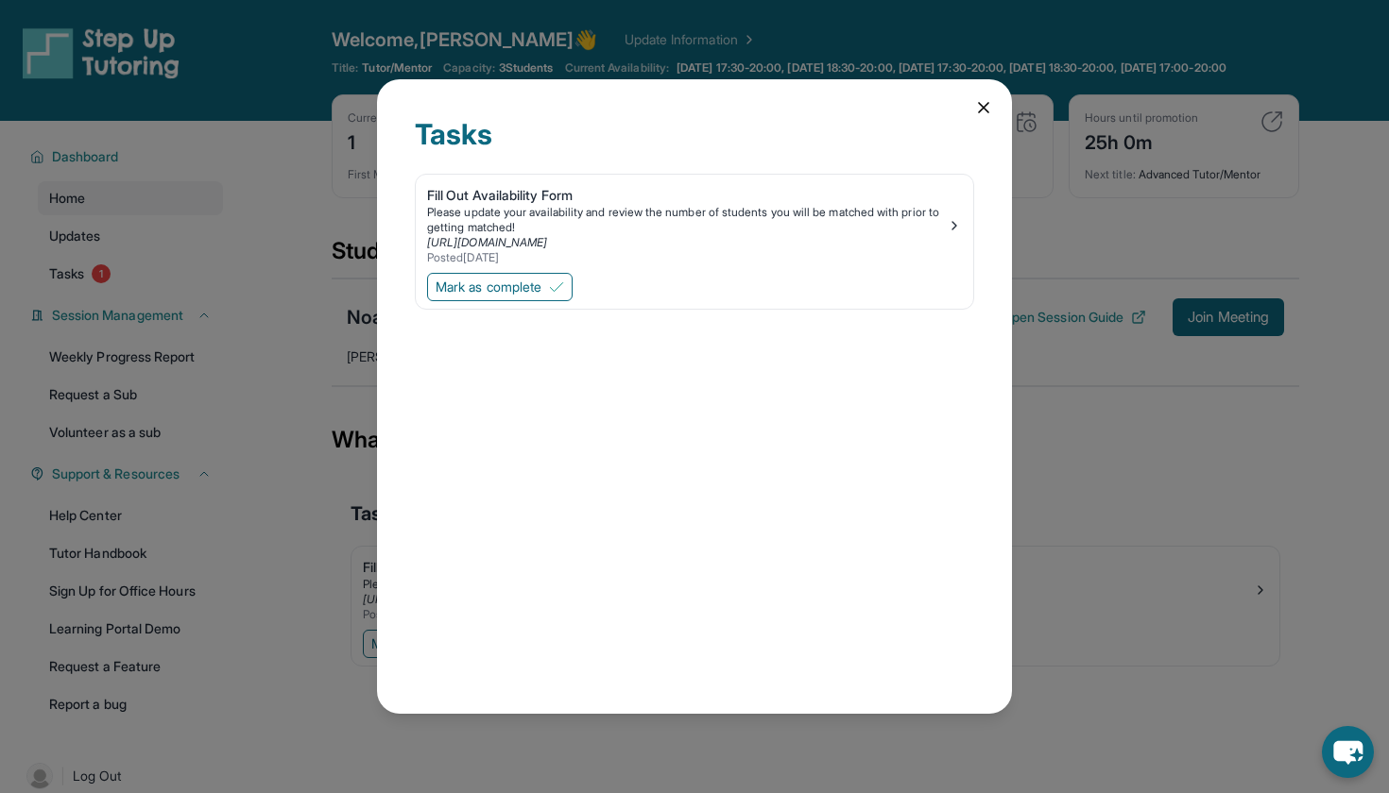
click at [976, 105] on icon at bounding box center [983, 107] width 19 height 19
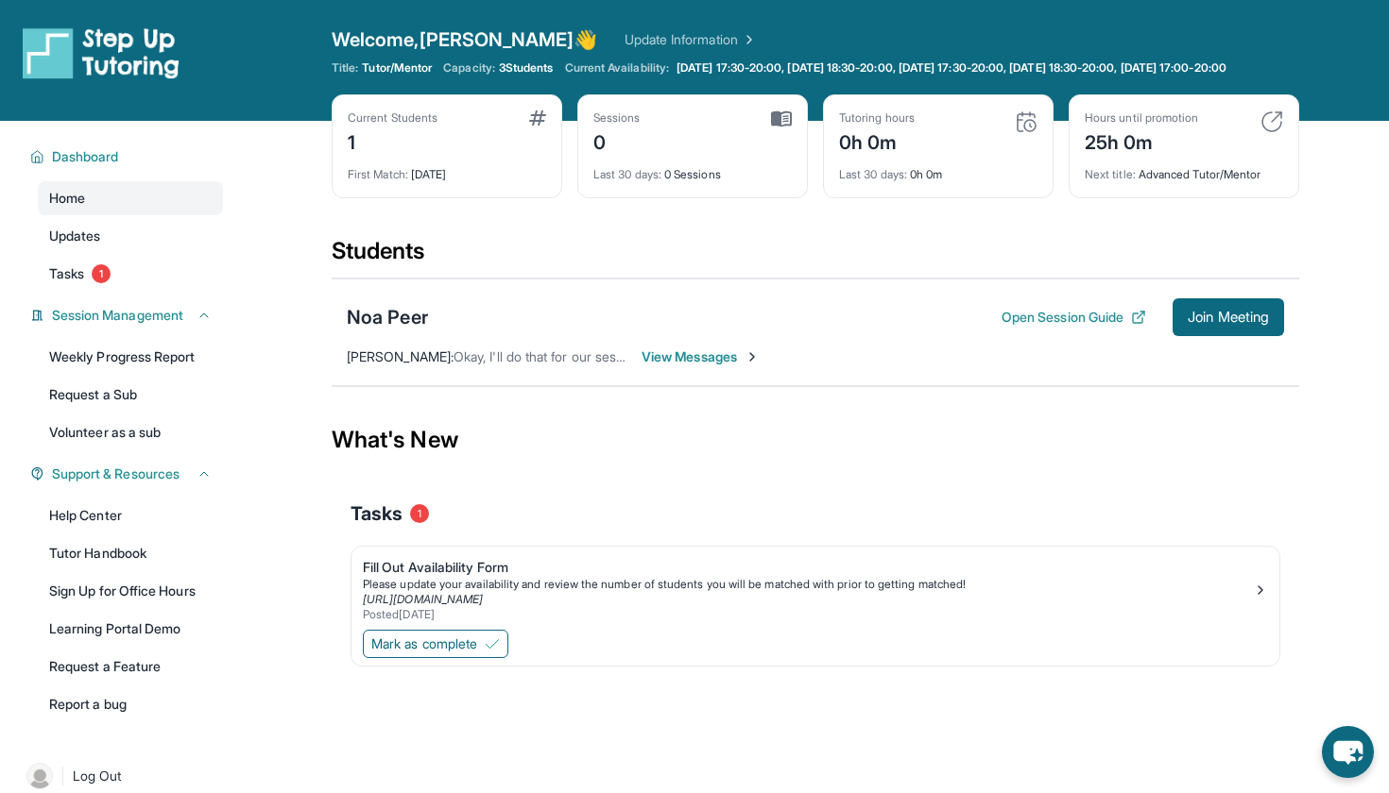
click at [778, 128] on img at bounding box center [781, 119] width 21 height 17
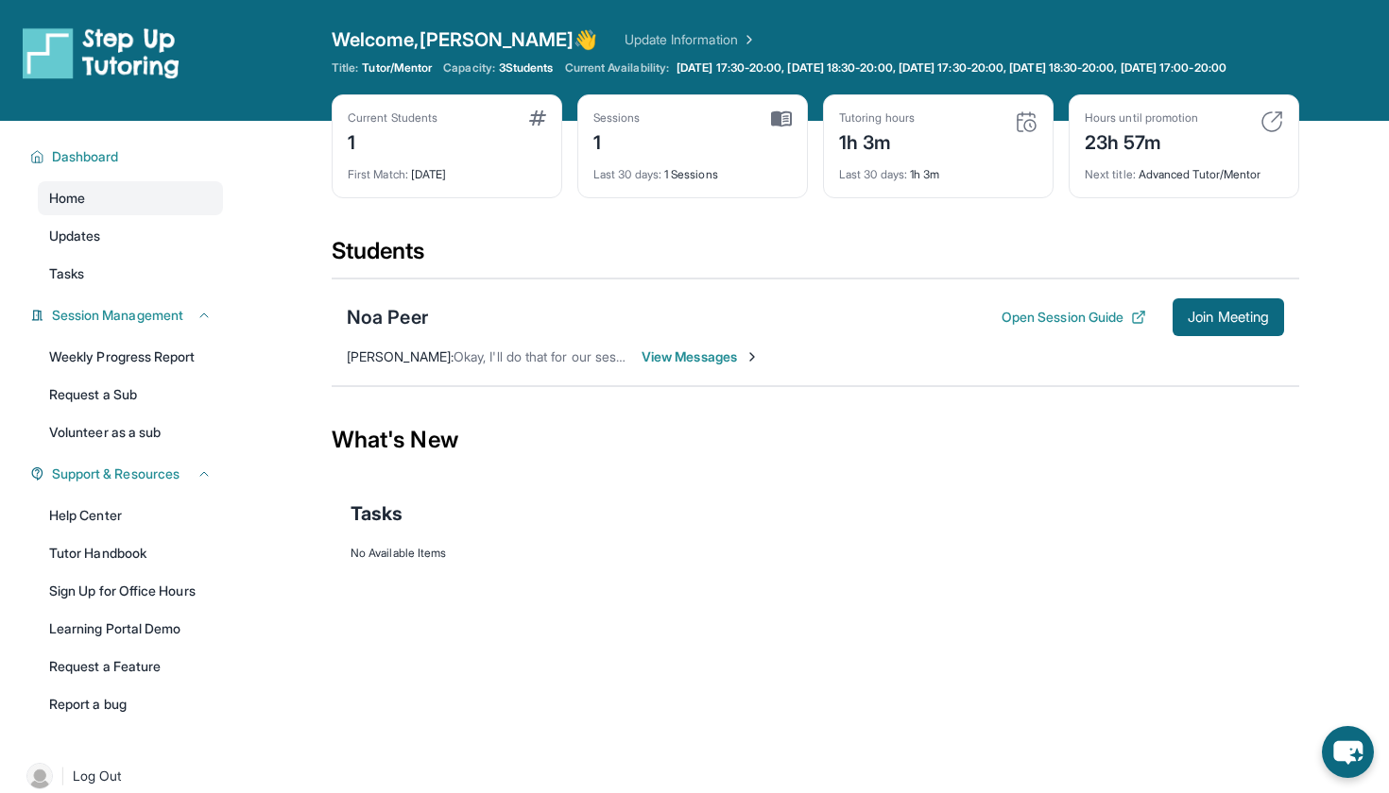
click at [779, 128] on img at bounding box center [781, 119] width 21 height 17
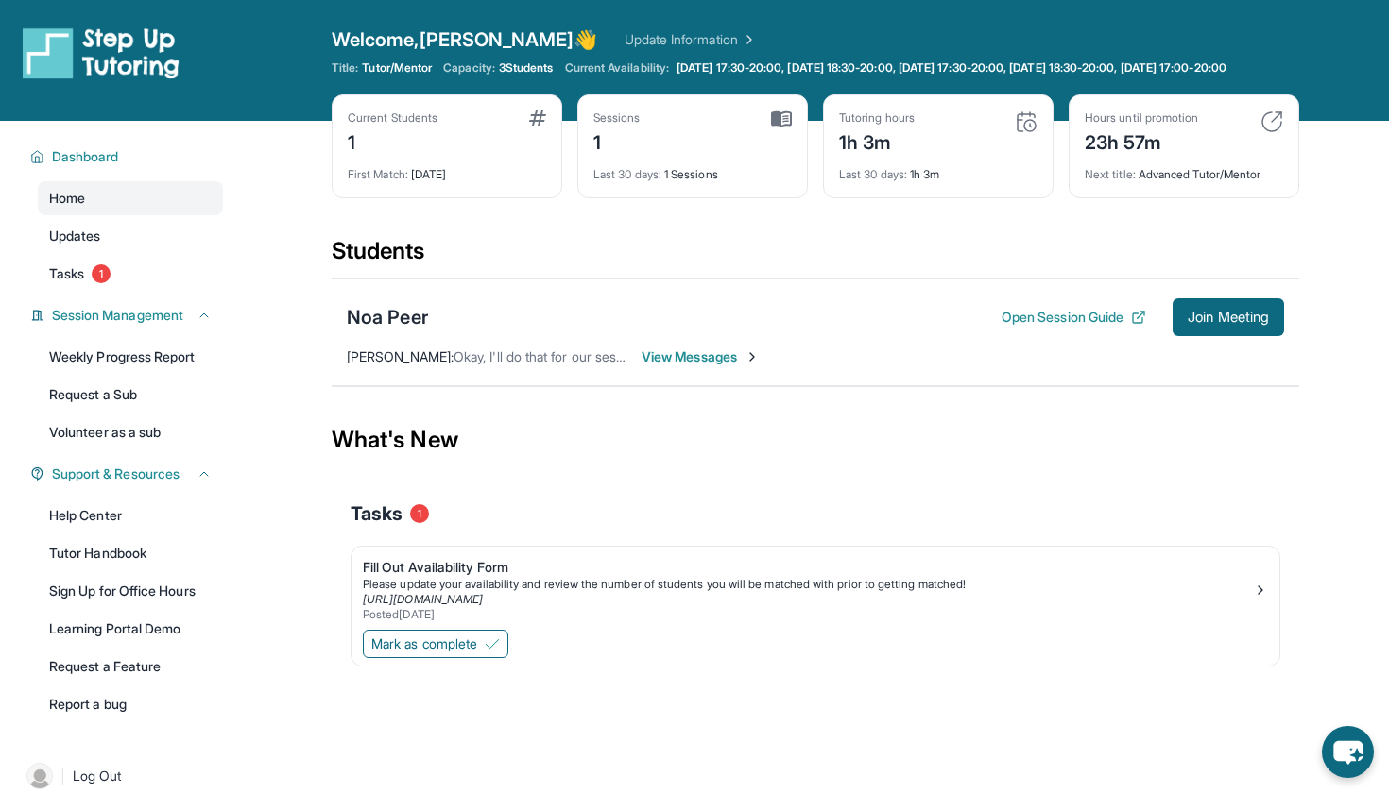
click at [1029, 133] on img at bounding box center [1025, 122] width 23 height 23
